Goal: Task Accomplishment & Management: Manage account settings

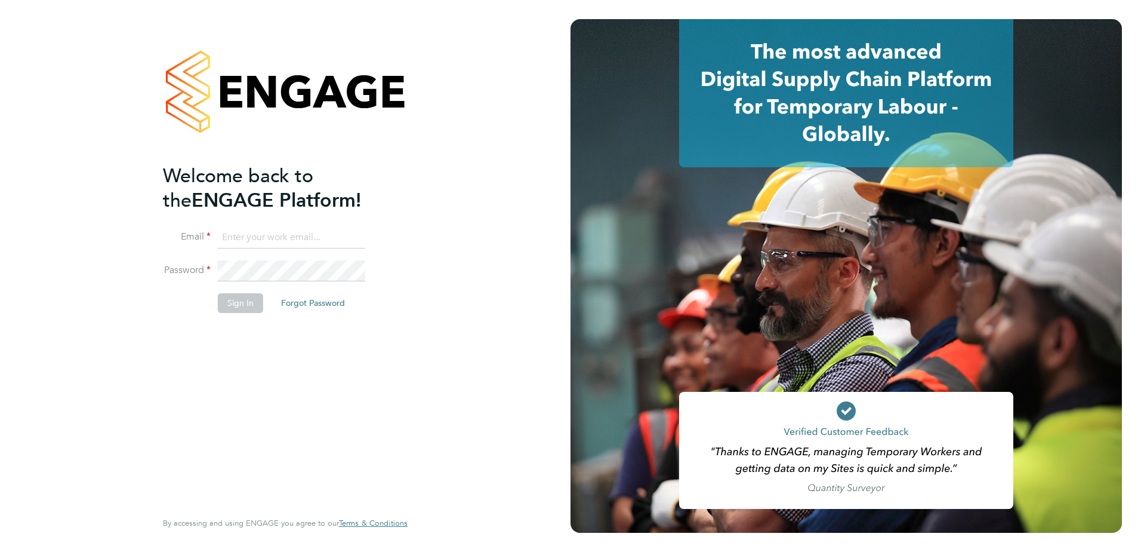
type input "[PERSON_NAME][EMAIL_ADDRESS][DOMAIN_NAME]"
click at [251, 304] on button "Sign In" at bounding box center [240, 302] width 45 height 19
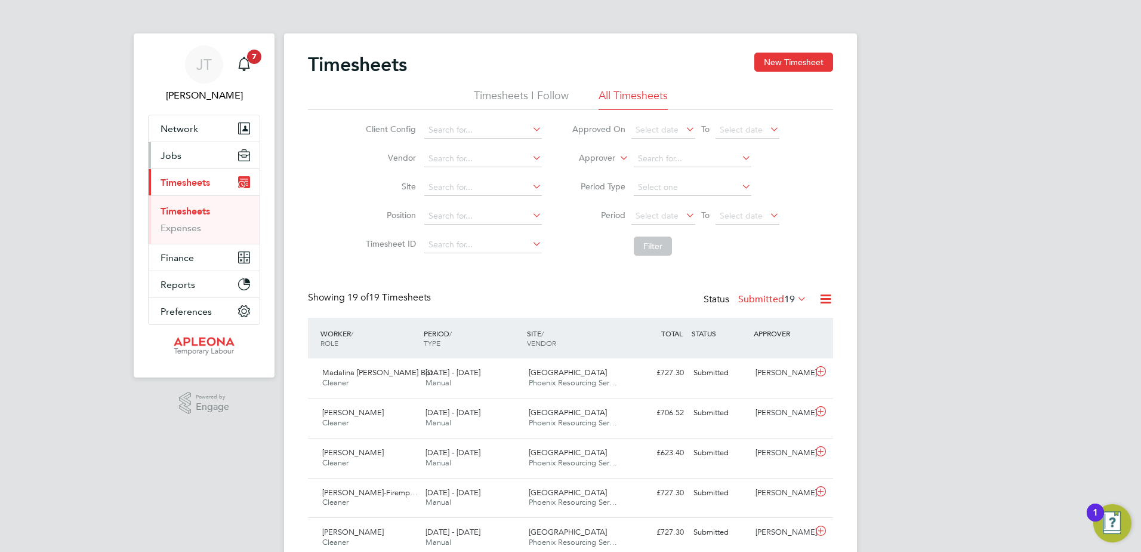
click at [184, 153] on button "Jobs" at bounding box center [204, 155] width 111 height 26
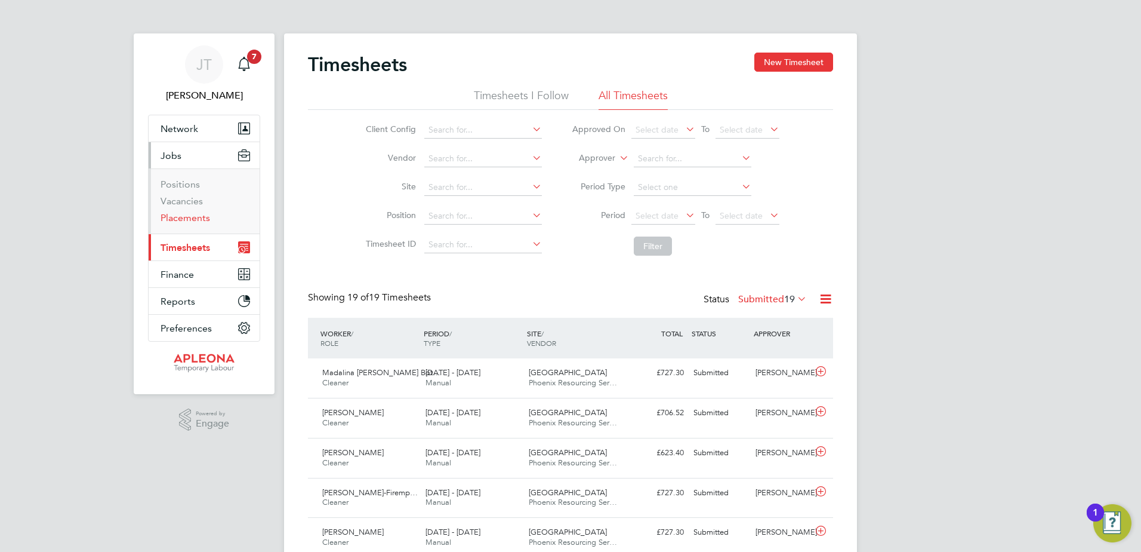
click at [186, 219] on link "Placements" at bounding box center [186, 217] width 50 height 11
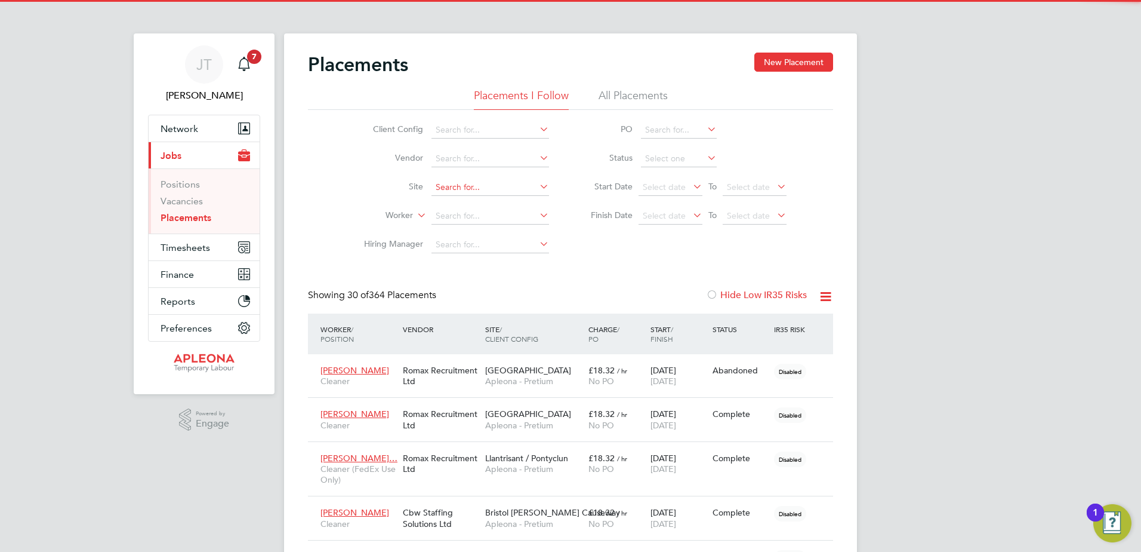
click at [463, 180] on input at bounding box center [491, 187] width 118 height 17
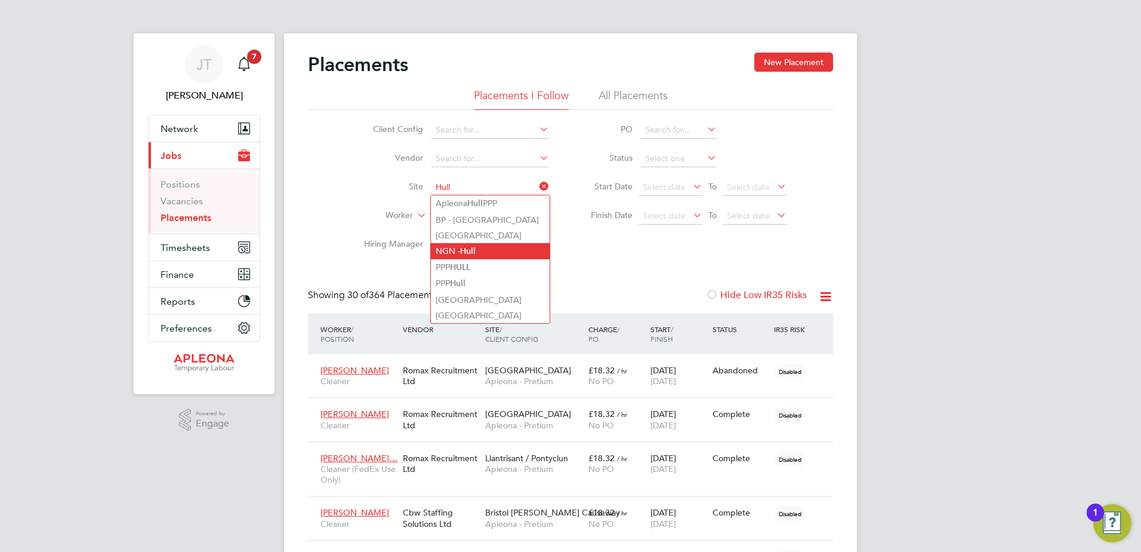
click at [470, 252] on b "Hull" at bounding box center [468, 251] width 16 height 10
type input "NGN - Hull"
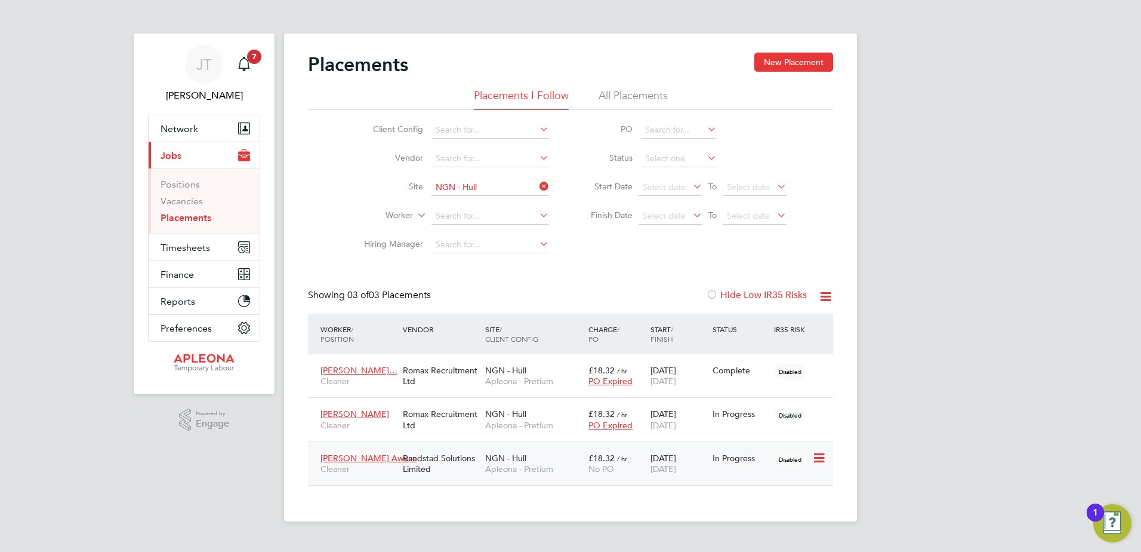
click at [514, 458] on span "NGN - Hull" at bounding box center [505, 458] width 41 height 11
click at [614, 410] on span "£18.32" at bounding box center [602, 413] width 26 height 11
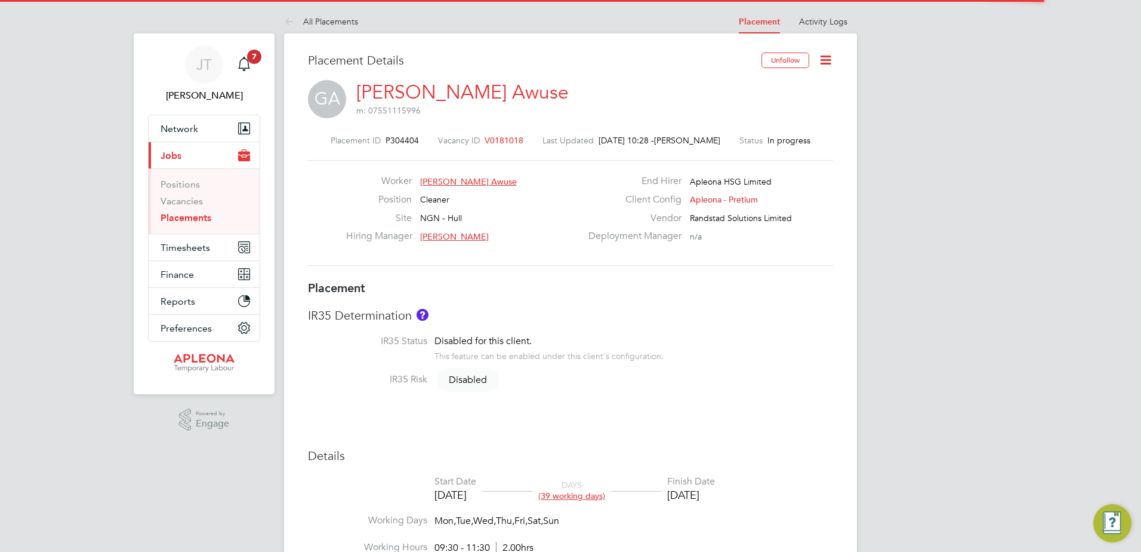
click at [828, 63] on icon at bounding box center [825, 60] width 15 height 15
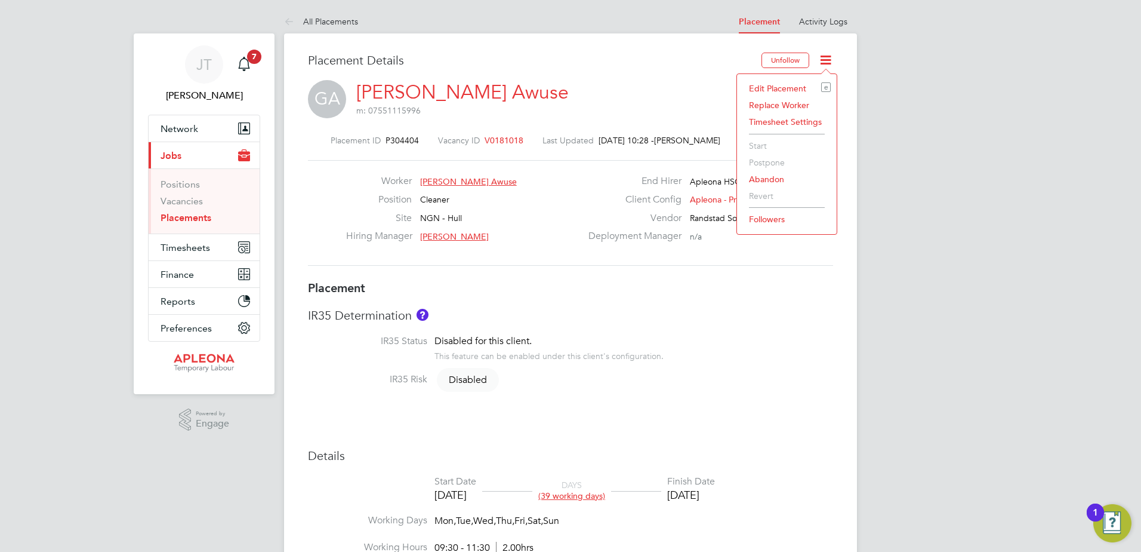
click at [795, 89] on li "Edit Placement e" at bounding box center [787, 88] width 88 height 17
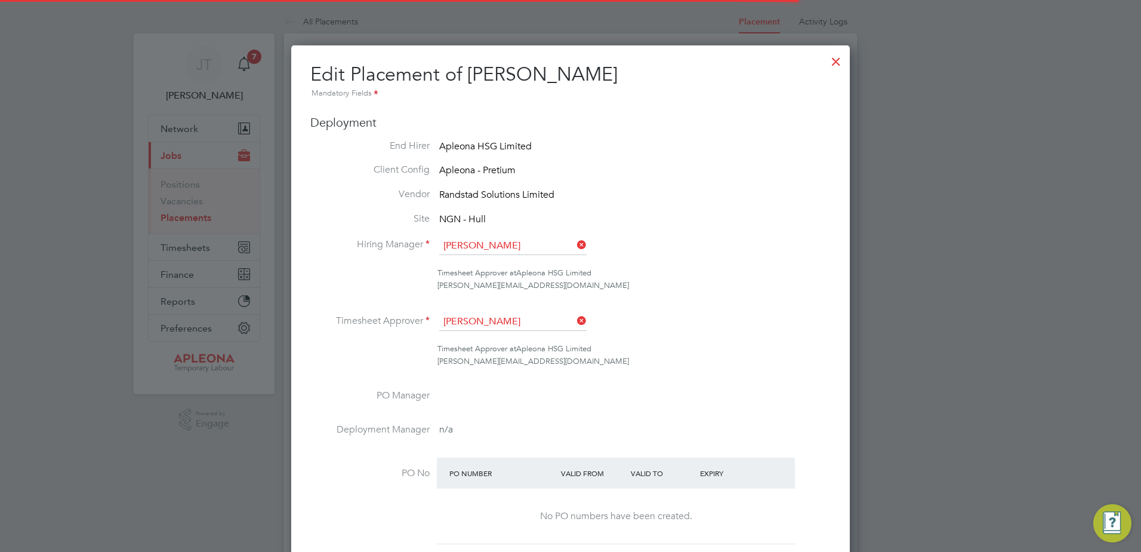
scroll to position [6, 6]
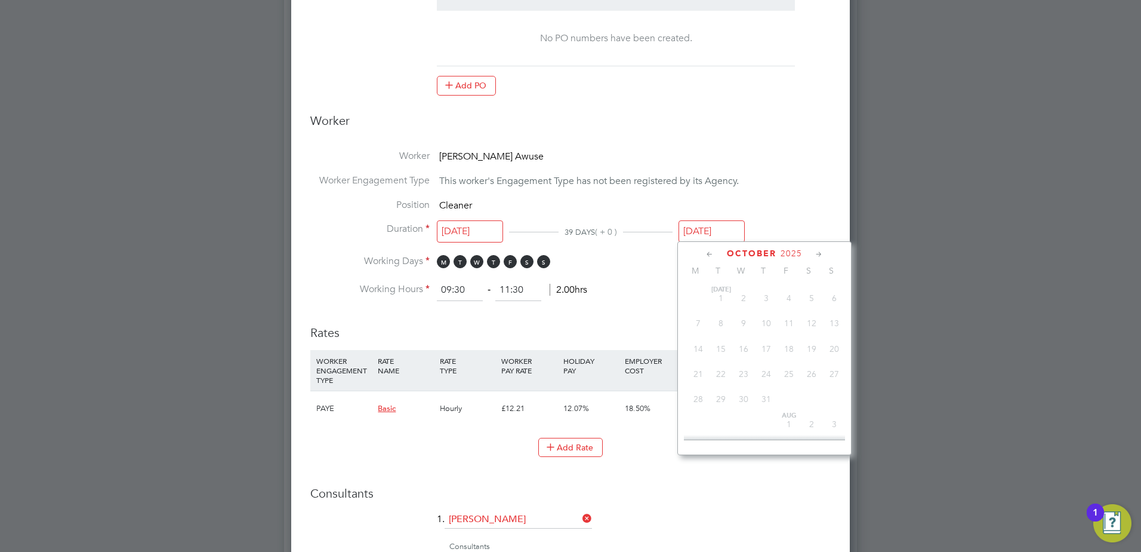
click at [694, 231] on input "[DATE]" at bounding box center [712, 231] width 66 height 22
click at [710, 253] on icon at bounding box center [709, 254] width 11 height 13
click at [745, 376] on span "24" at bounding box center [743, 367] width 23 height 23
type input "[DATE]"
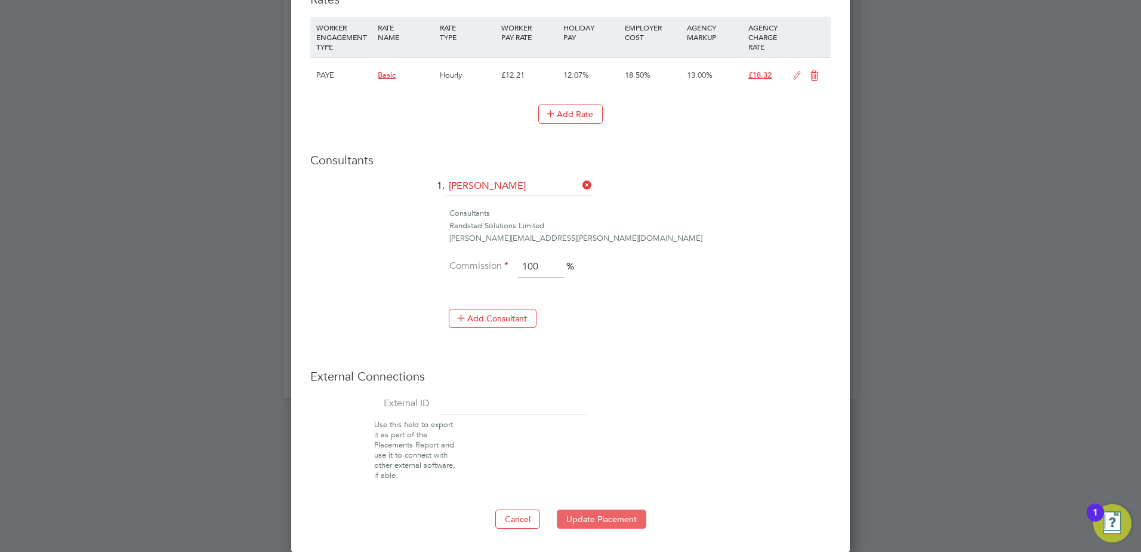
click at [592, 516] on button "Update Placement" at bounding box center [602, 518] width 90 height 19
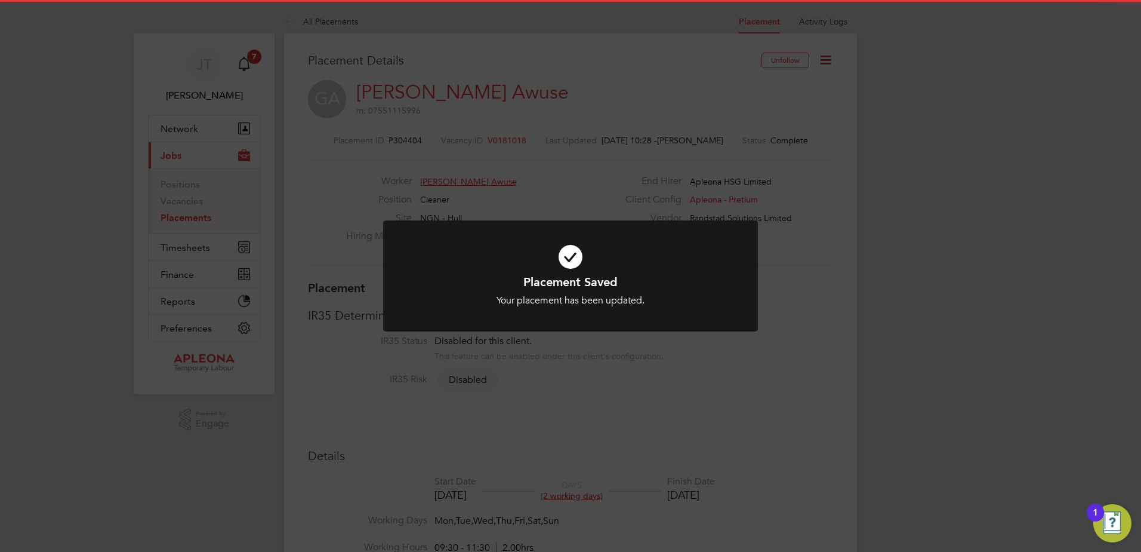
click at [995, 218] on div "Placement Saved Your placement has been updated. Cancel Okay" at bounding box center [570, 276] width 1141 height 552
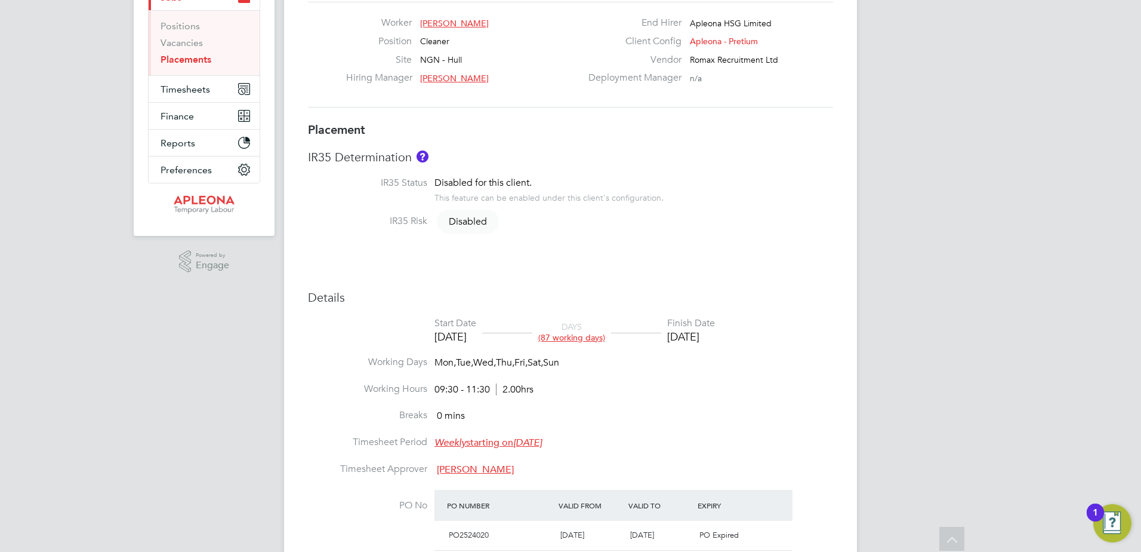
scroll to position [179, 0]
